Goal: Task Accomplishment & Management: Use online tool/utility

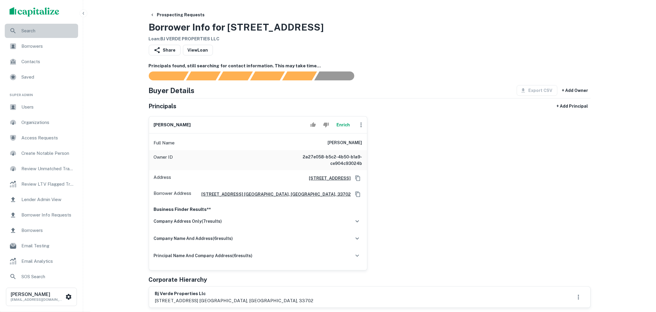
click at [44, 32] on span "Search" at bounding box center [47, 30] width 53 height 7
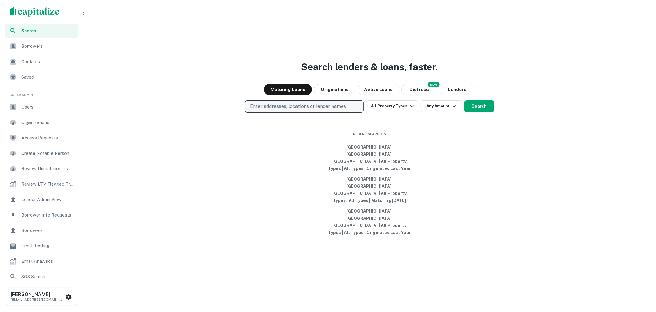
drag, startPoint x: 0, startPoint y: 0, endPoint x: 269, endPoint y: 129, distance: 298.2
click at [269, 110] on p "Enter addresses, locations or lender names" at bounding box center [298, 106] width 96 height 7
type input "**********"
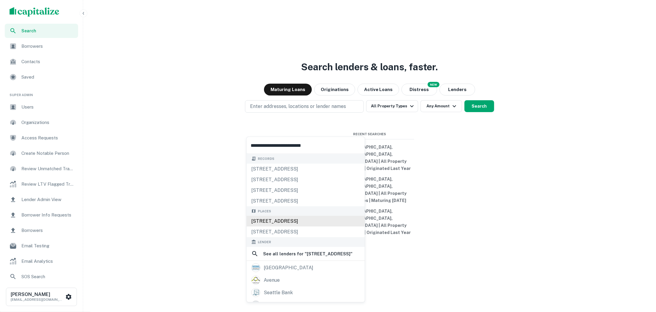
click at [313, 222] on div "[STREET_ADDRESS]" at bounding box center [305, 221] width 118 height 11
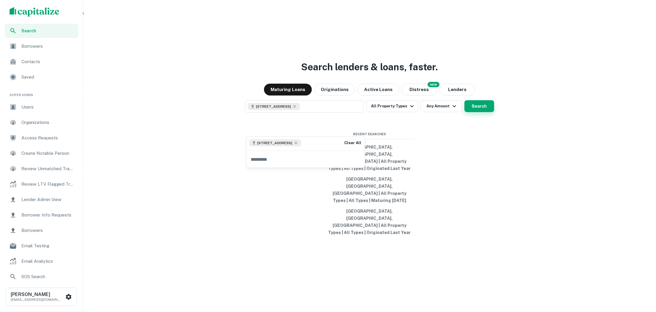
click at [482, 112] on button "Search" at bounding box center [479, 106] width 30 height 12
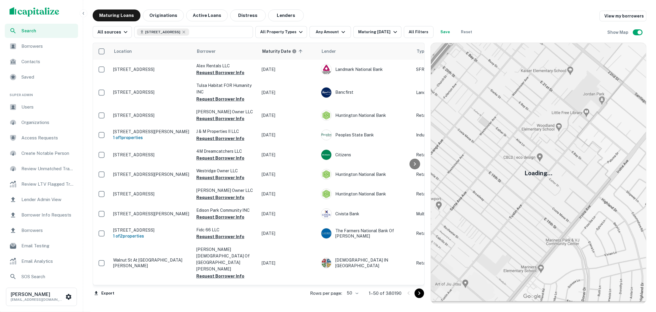
click at [53, 110] on span "Users" at bounding box center [47, 107] width 53 height 7
